Goal: Task Accomplishment & Management: Use online tool/utility

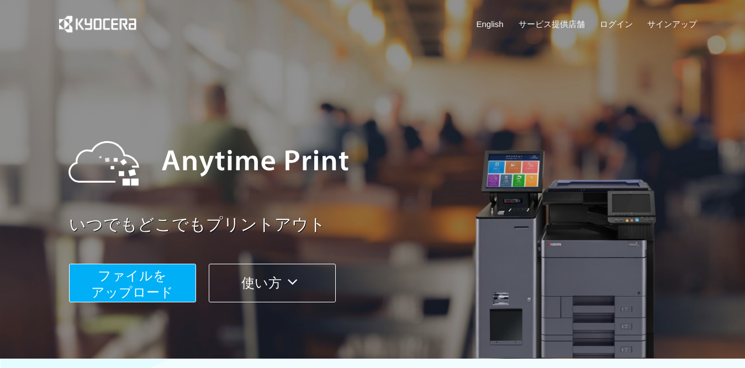
click at [117, 284] on span "ファイルを ​​アップロード" at bounding box center [132, 283] width 82 height 31
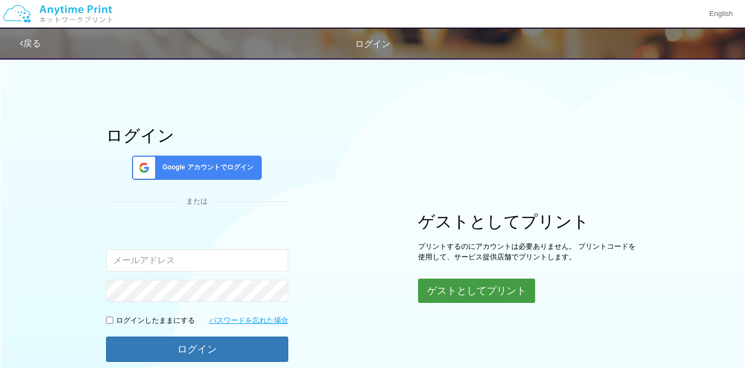
click at [483, 294] on button "ゲストとしてプリント" at bounding box center [476, 291] width 117 height 24
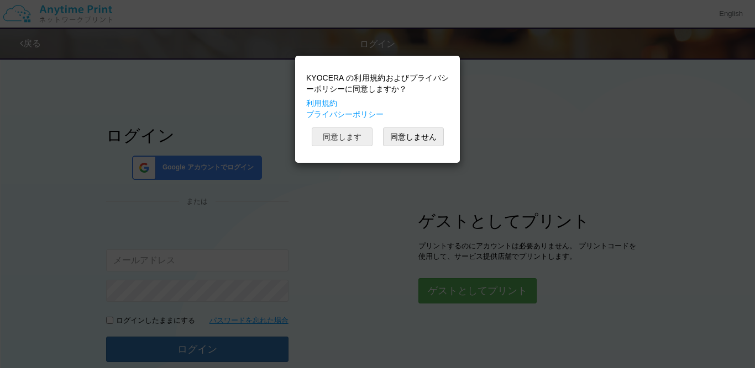
click at [345, 135] on button "同意します" at bounding box center [342, 137] width 61 height 19
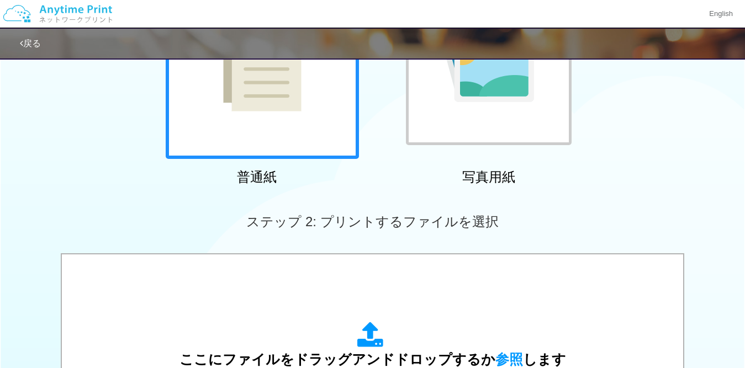
scroll to position [221, 0]
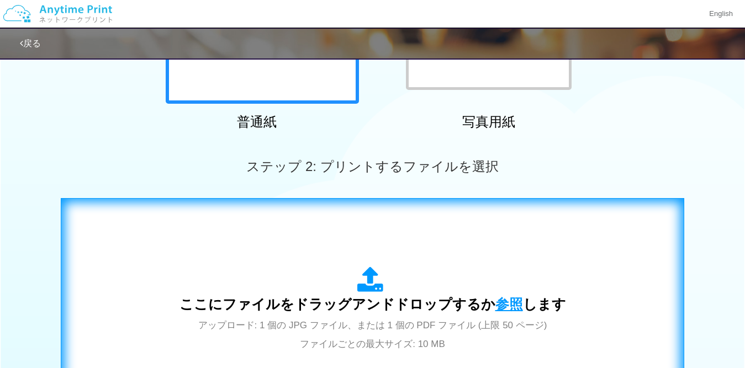
click at [499, 307] on span "参照" at bounding box center [509, 304] width 28 height 15
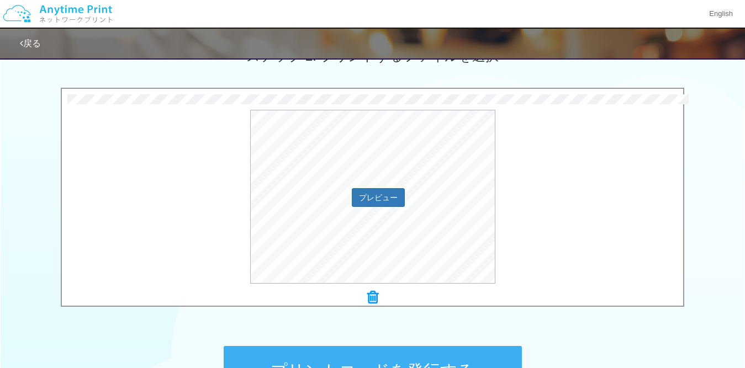
scroll to position [471, 0]
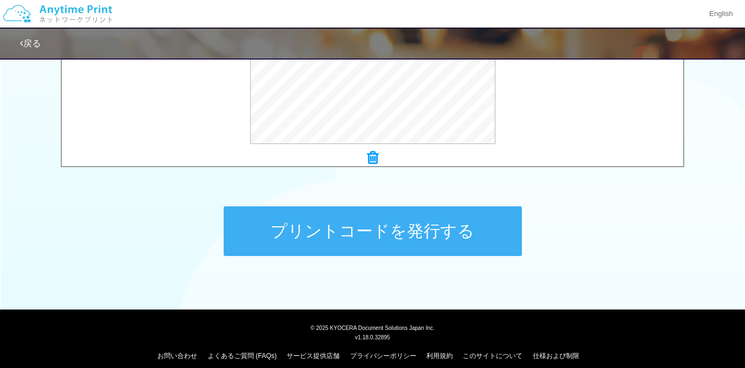
click at [284, 220] on button "プリントコードを発行する" at bounding box center [373, 232] width 298 height 50
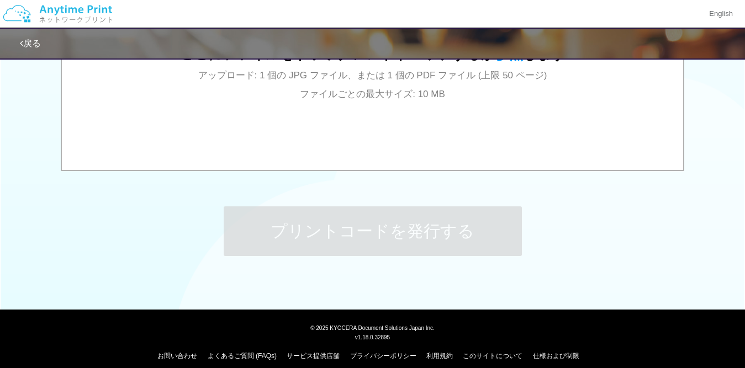
scroll to position [0, 0]
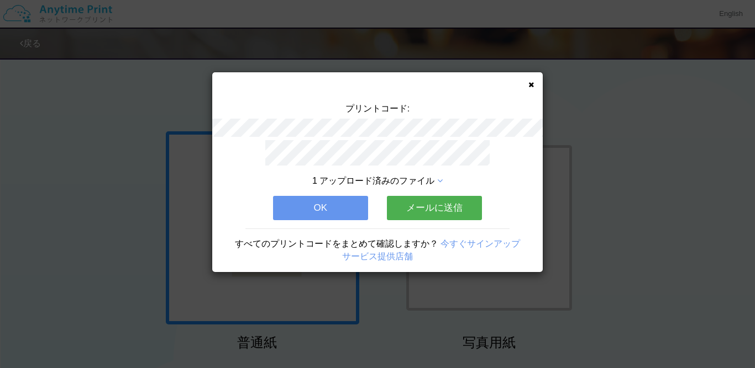
click at [528, 83] on icon at bounding box center [531, 84] width 6 height 7
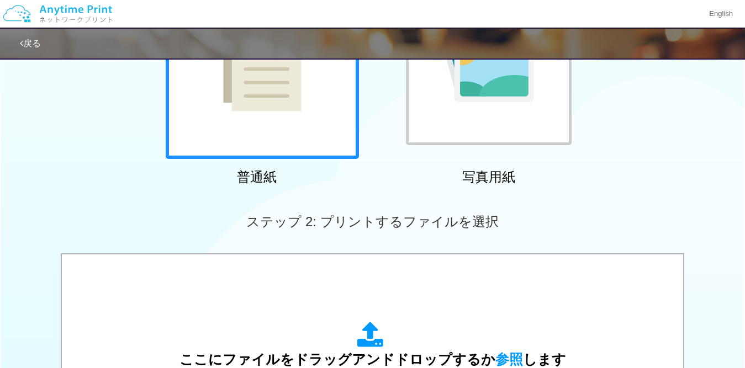
scroll to position [221, 0]
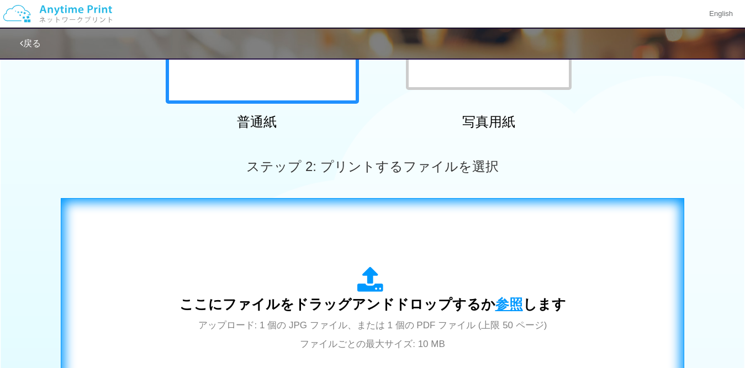
click at [507, 305] on span "参照" at bounding box center [509, 304] width 28 height 15
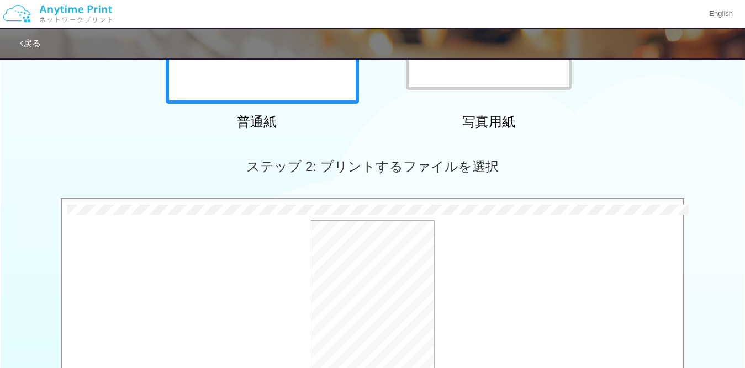
scroll to position [331, 0]
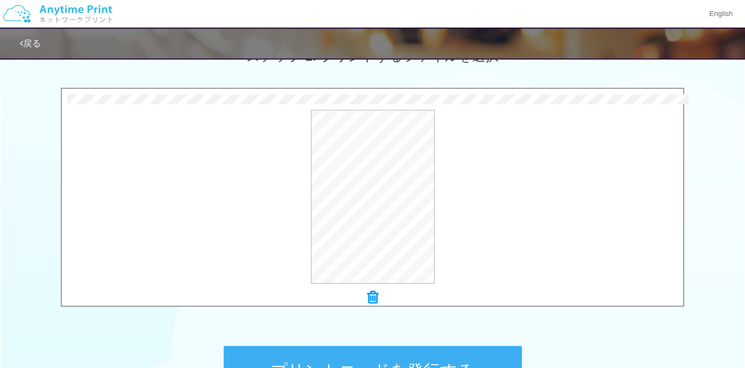
click at [410, 355] on button "プリントコードを発行する" at bounding box center [373, 371] width 298 height 50
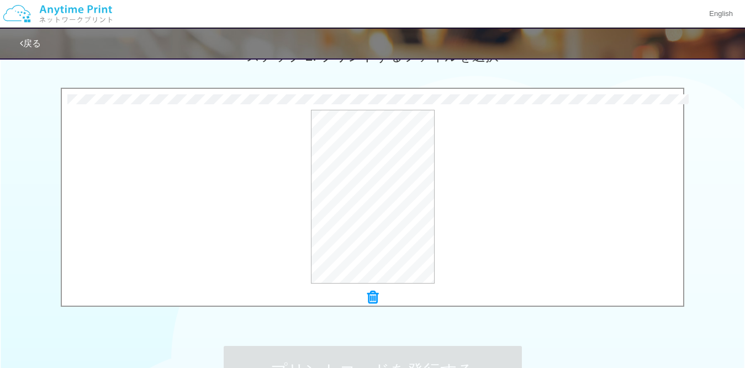
scroll to position [0, 0]
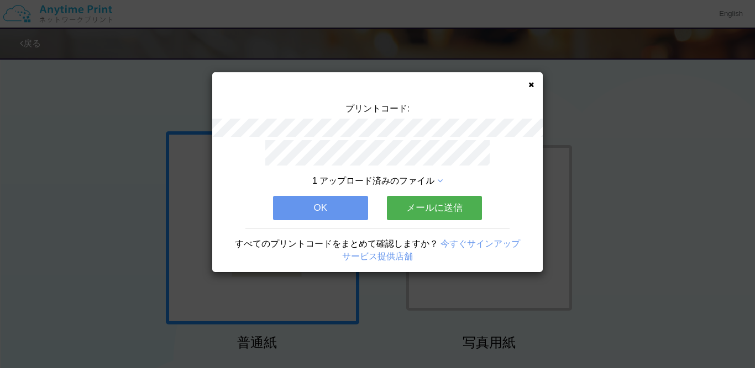
click at [529, 85] on icon at bounding box center [531, 84] width 6 height 7
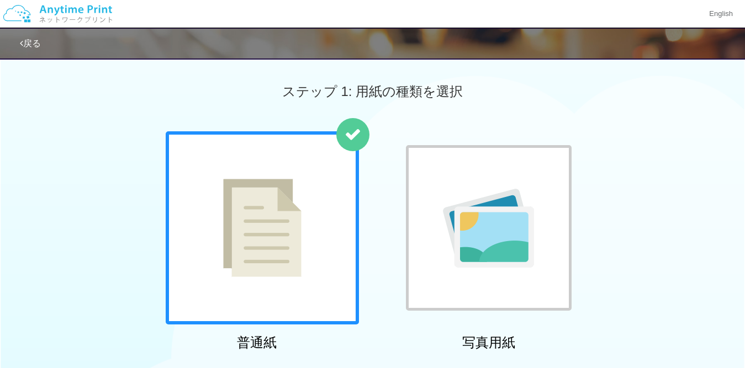
scroll to position [166, 0]
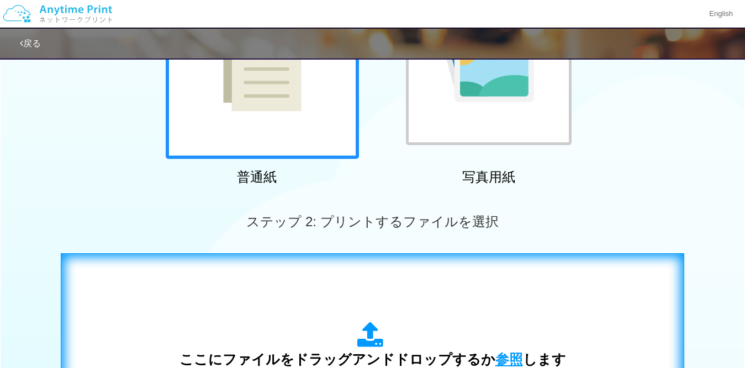
click at [514, 358] on span "参照" at bounding box center [509, 359] width 28 height 15
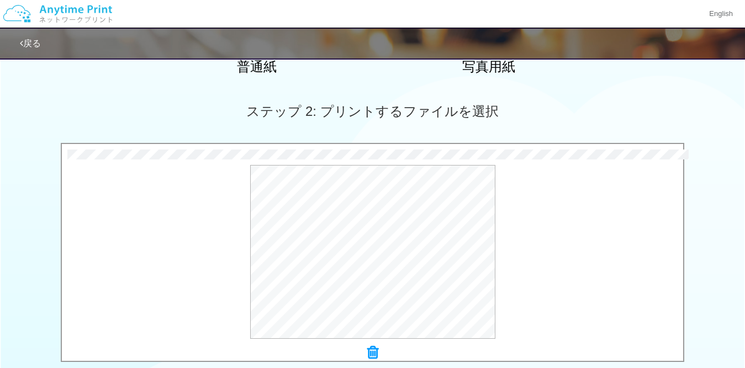
scroll to position [331, 0]
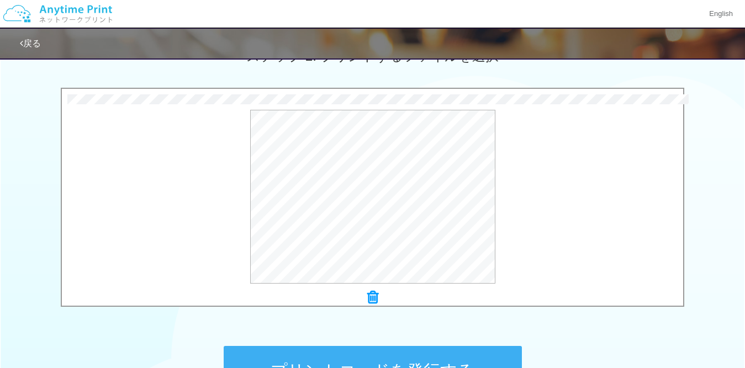
click at [348, 362] on button "プリントコードを発行する" at bounding box center [373, 371] width 298 height 50
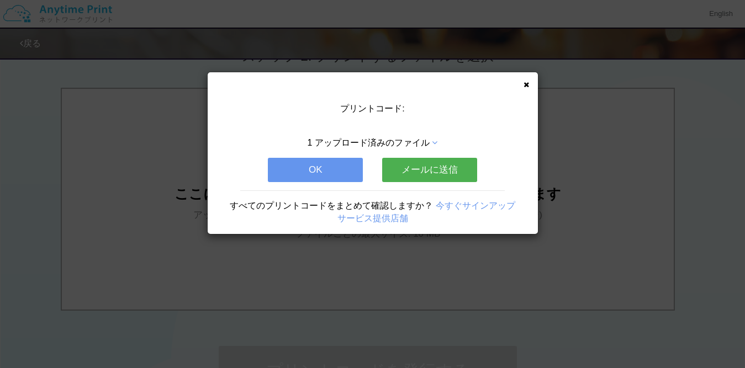
scroll to position [0, 0]
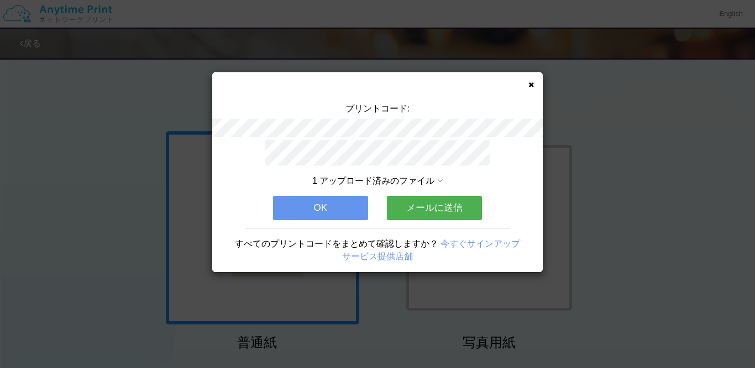
click at [534, 85] on div "プリントコード: 1 アップロード済みのファイル OK メールに送信 すべてのプリントコードをまとめて確認しますか？ 今すぐサインアップ サービス提供店舗" at bounding box center [377, 172] width 330 height 200
click at [528, 84] on icon at bounding box center [531, 84] width 6 height 7
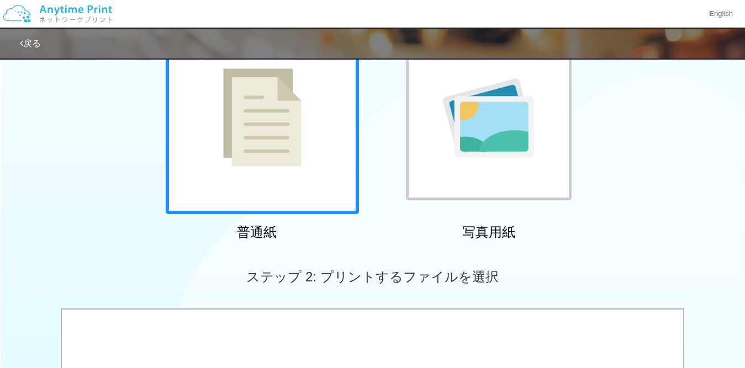
scroll to position [166, 0]
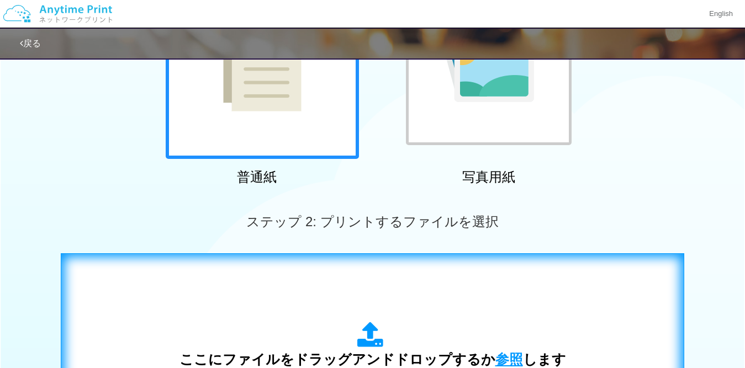
click at [505, 364] on span "参照" at bounding box center [509, 359] width 28 height 15
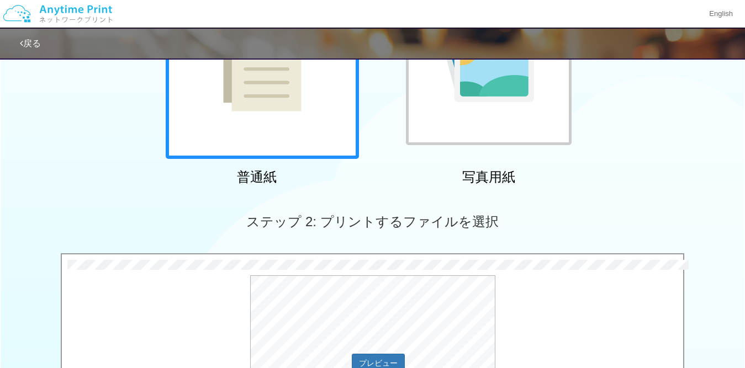
scroll to position [387, 0]
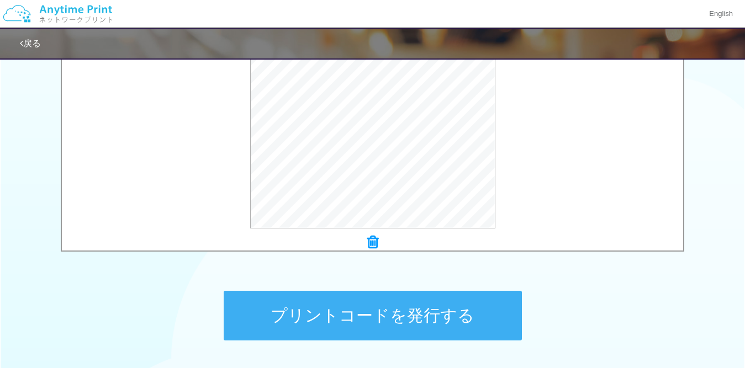
click at [366, 320] on button "プリントコードを発行する" at bounding box center [373, 316] width 298 height 50
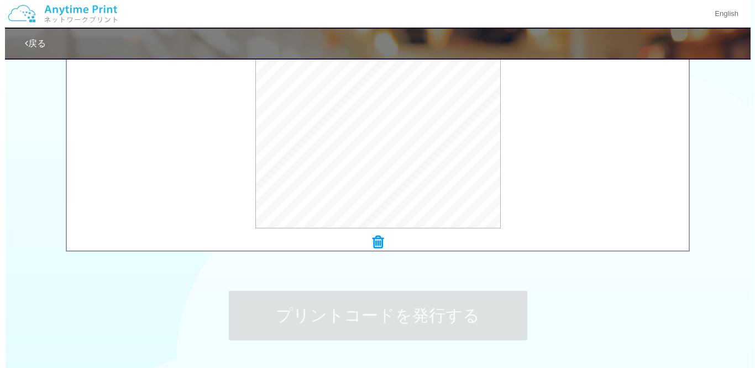
scroll to position [0, 0]
